Goal: Task Accomplishment & Management: Manage account settings

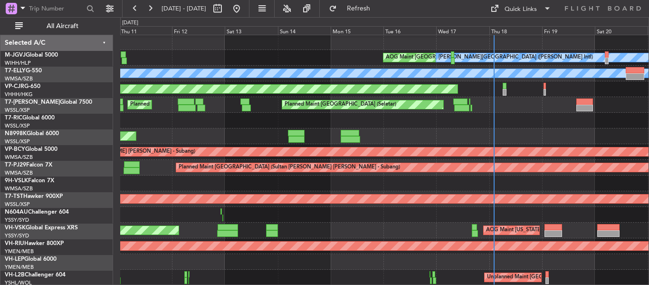
scroll to position [1, 0]
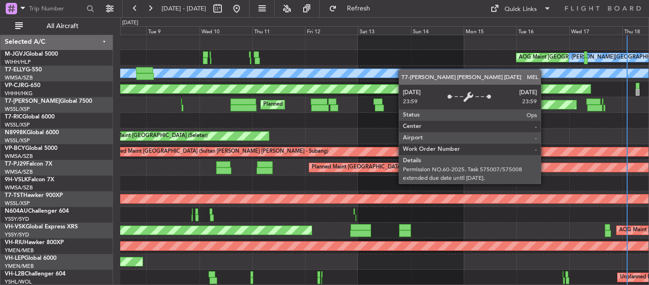
click at [527, 86] on div "AOG Maint [GEOGRAPHIC_DATA] (Halim Intl) [PERSON_NAME] Jakarta (Halim Intl) [PE…" at bounding box center [384, 159] width 528 height 251
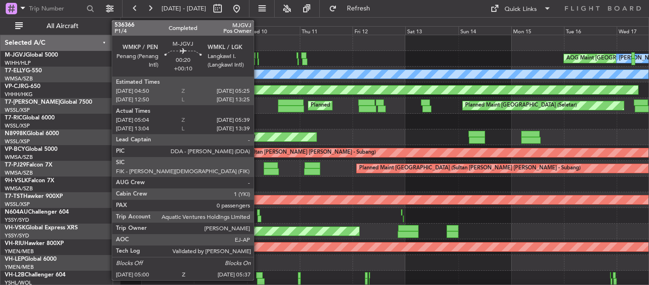
click at [258, 61] on div at bounding box center [258, 61] width 1 height 7
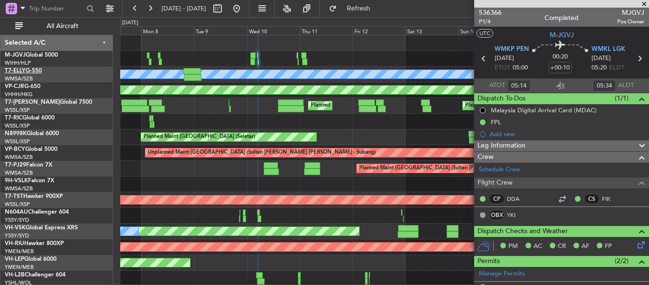
click at [34, 69] on link "T7-ELLY G-550" at bounding box center [23, 71] width 37 height 6
click at [244, 3] on button at bounding box center [236, 8] width 15 height 15
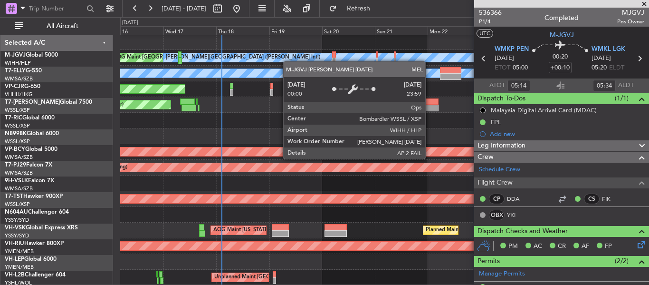
click at [247, 55] on div "AOG Maint [GEOGRAPHIC_DATA] (Halim Intl) [PERSON_NAME] Jakarta (Halim Intl) [PE…" at bounding box center [384, 159] width 528 height 251
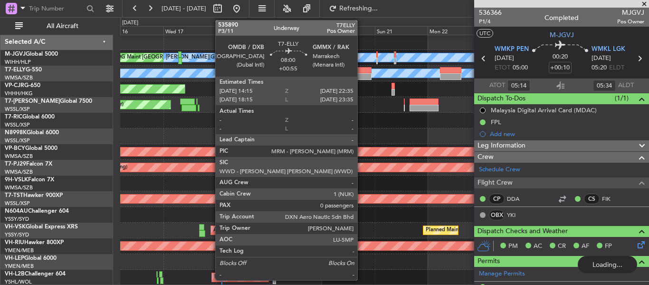
click at [362, 75] on div at bounding box center [362, 76] width 19 height 7
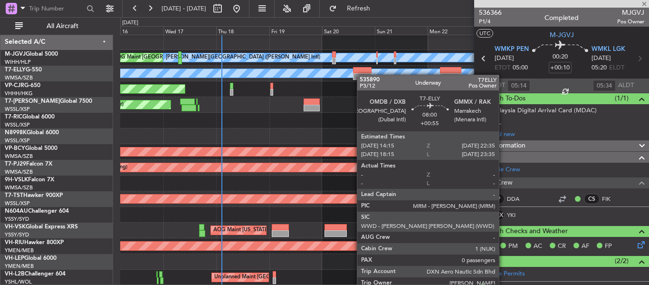
type input "+00:55"
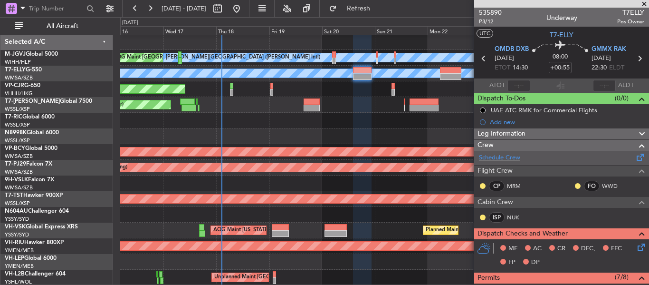
click at [635, 159] on span at bounding box center [640, 155] width 11 height 7
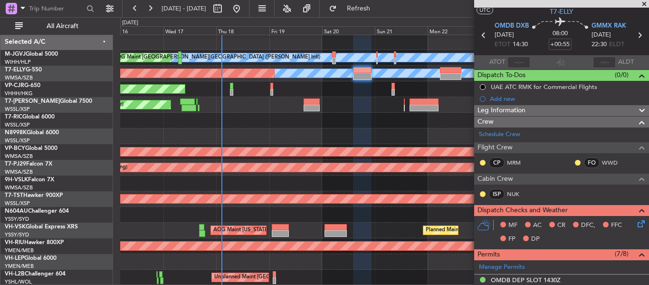
scroll to position [0, 0]
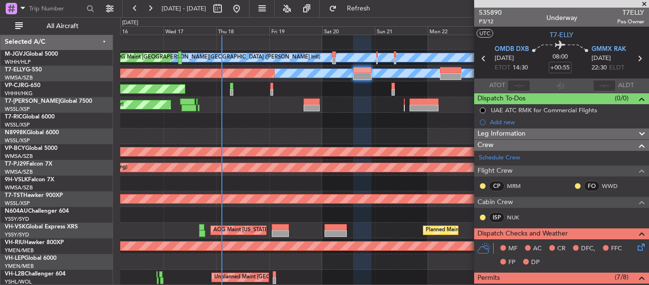
click at [635, 57] on icon at bounding box center [639, 58] width 12 height 12
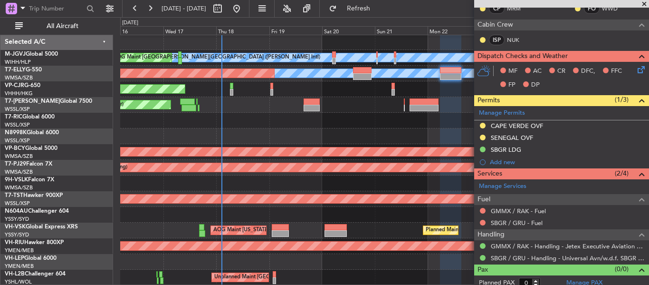
scroll to position [171, 0]
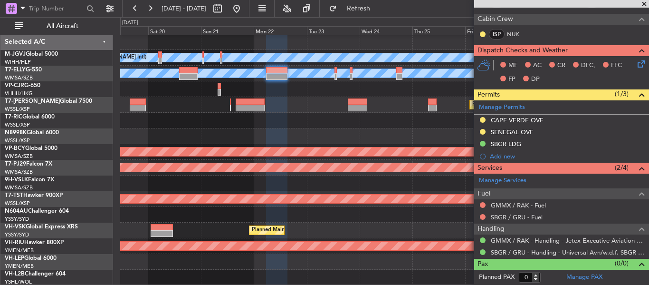
click at [200, 117] on div "[PERSON_NAME][GEOGRAPHIC_DATA] ([PERSON_NAME] Intl) [PERSON_NAME] Jakarta (Hali…" at bounding box center [384, 159] width 528 height 251
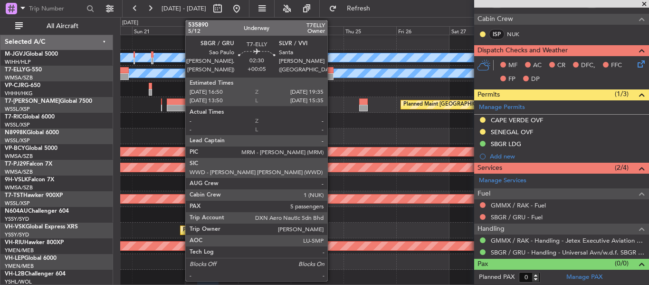
click at [332, 72] on div at bounding box center [330, 70] width 6 height 7
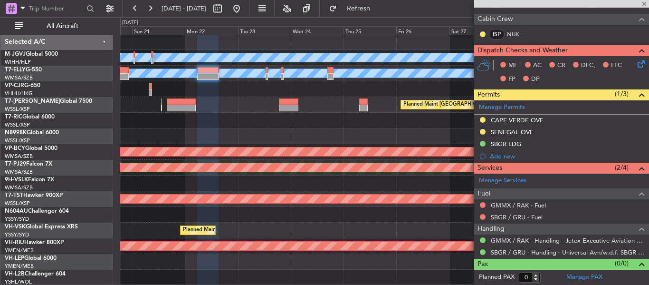
type input "+00:05"
type input "5"
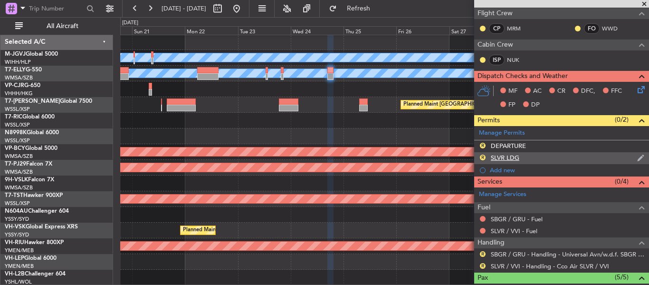
scroll to position [146, 0]
